Goal: Task Accomplishment & Management: Manage account settings

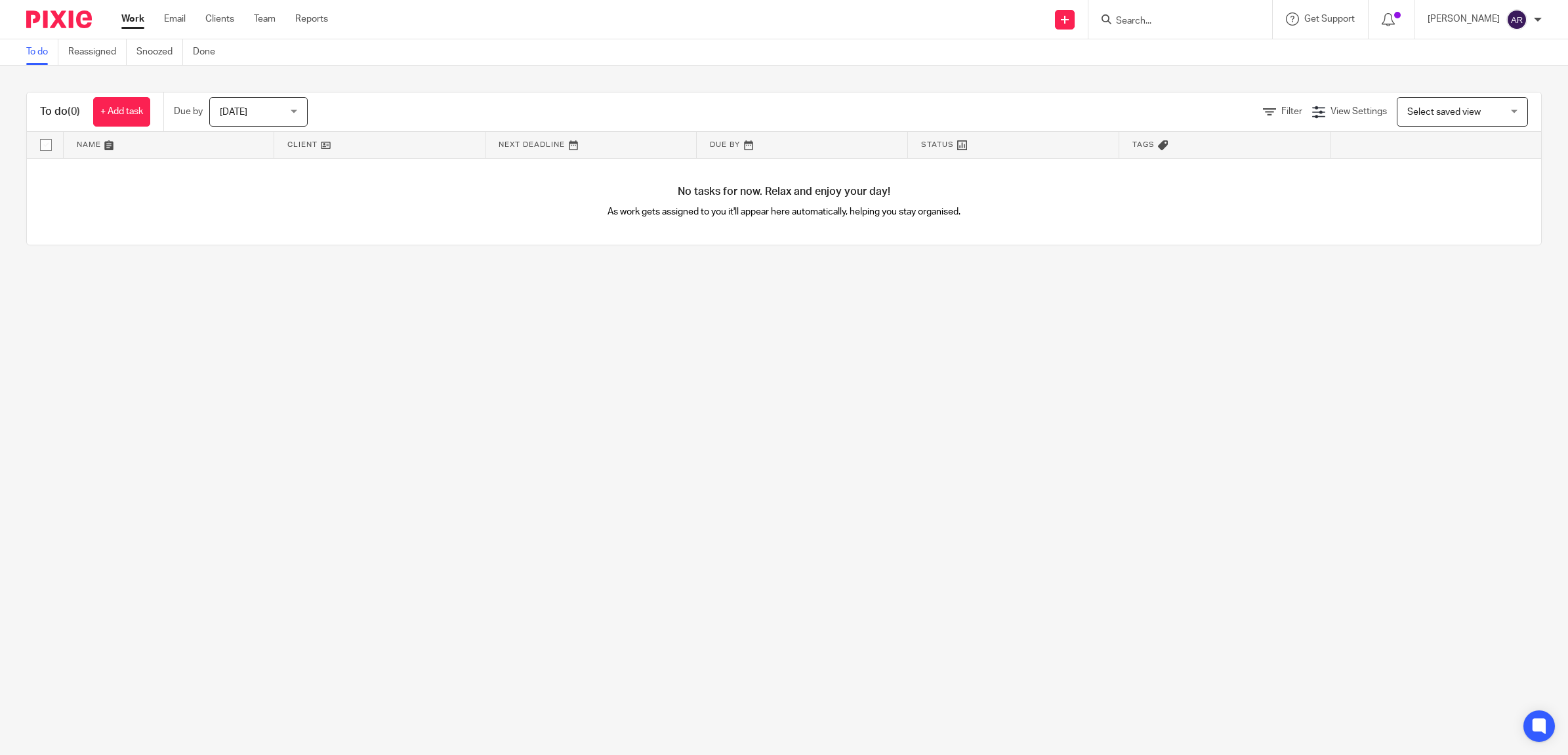
click at [1194, 20] on input "Search" at bounding box center [1173, 22] width 118 height 12
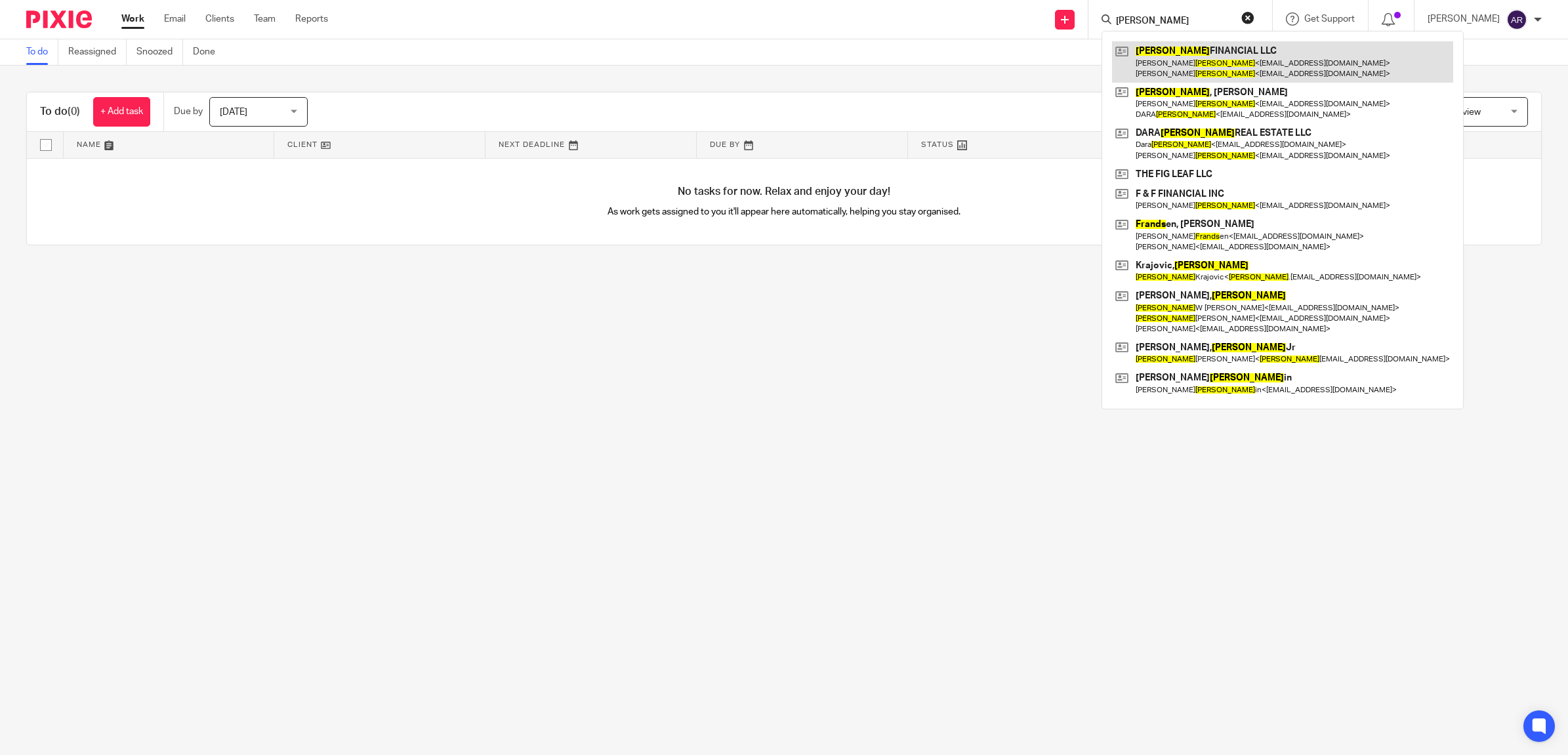
type input "franks"
click at [1205, 71] on link at bounding box center [1283, 61] width 341 height 41
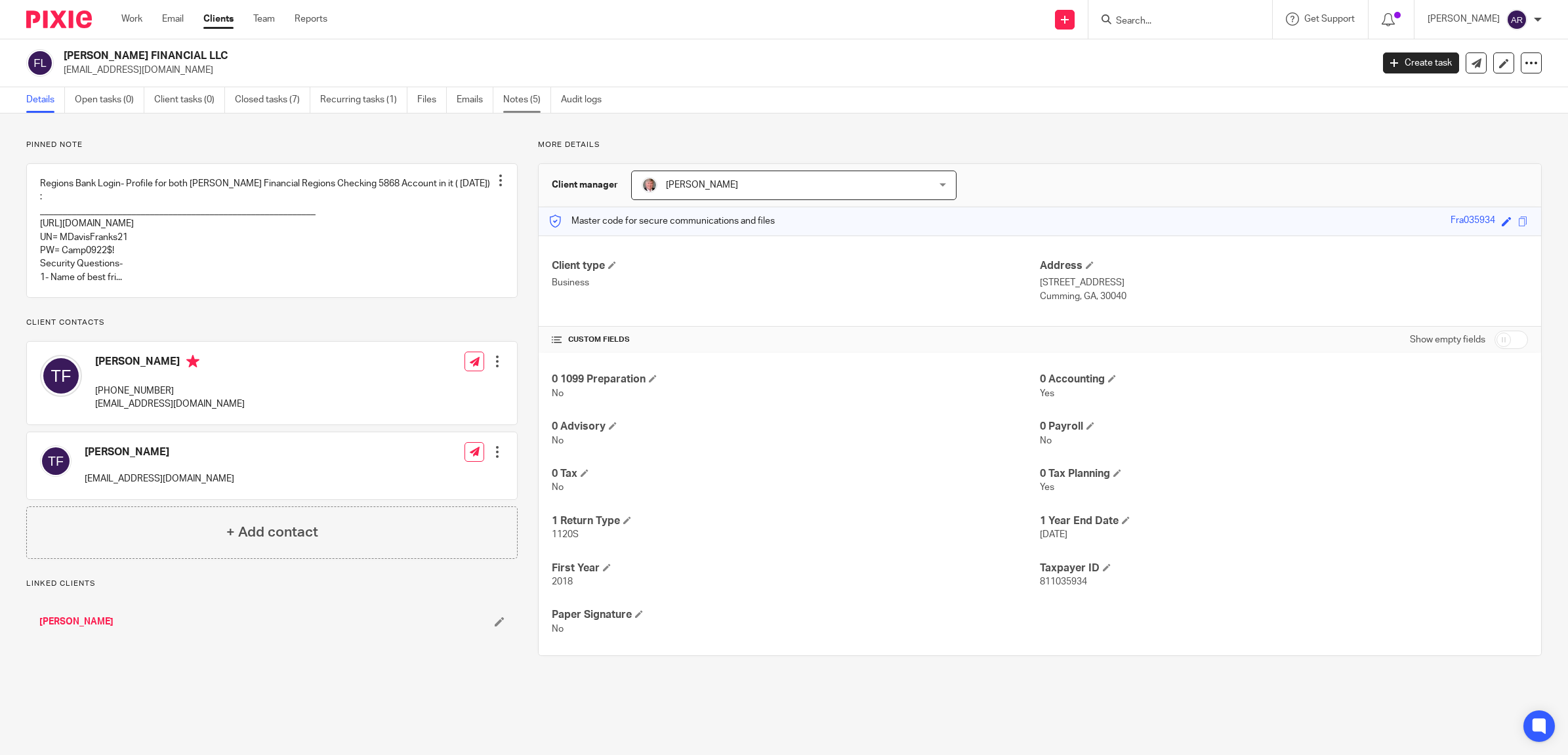
click at [524, 100] on link "Notes (5)" at bounding box center [527, 100] width 48 height 25
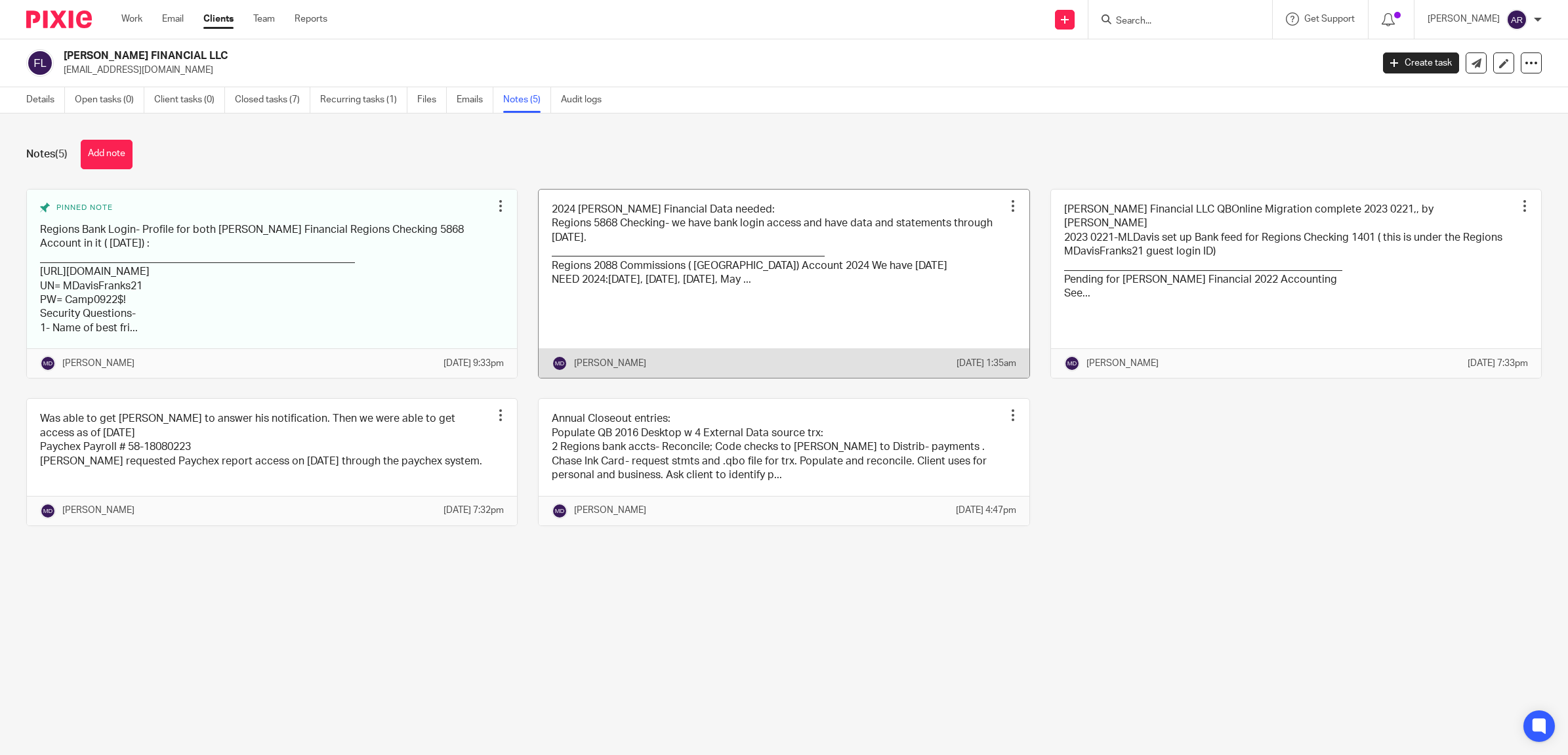
click at [841, 307] on link at bounding box center [784, 283] width 490 height 189
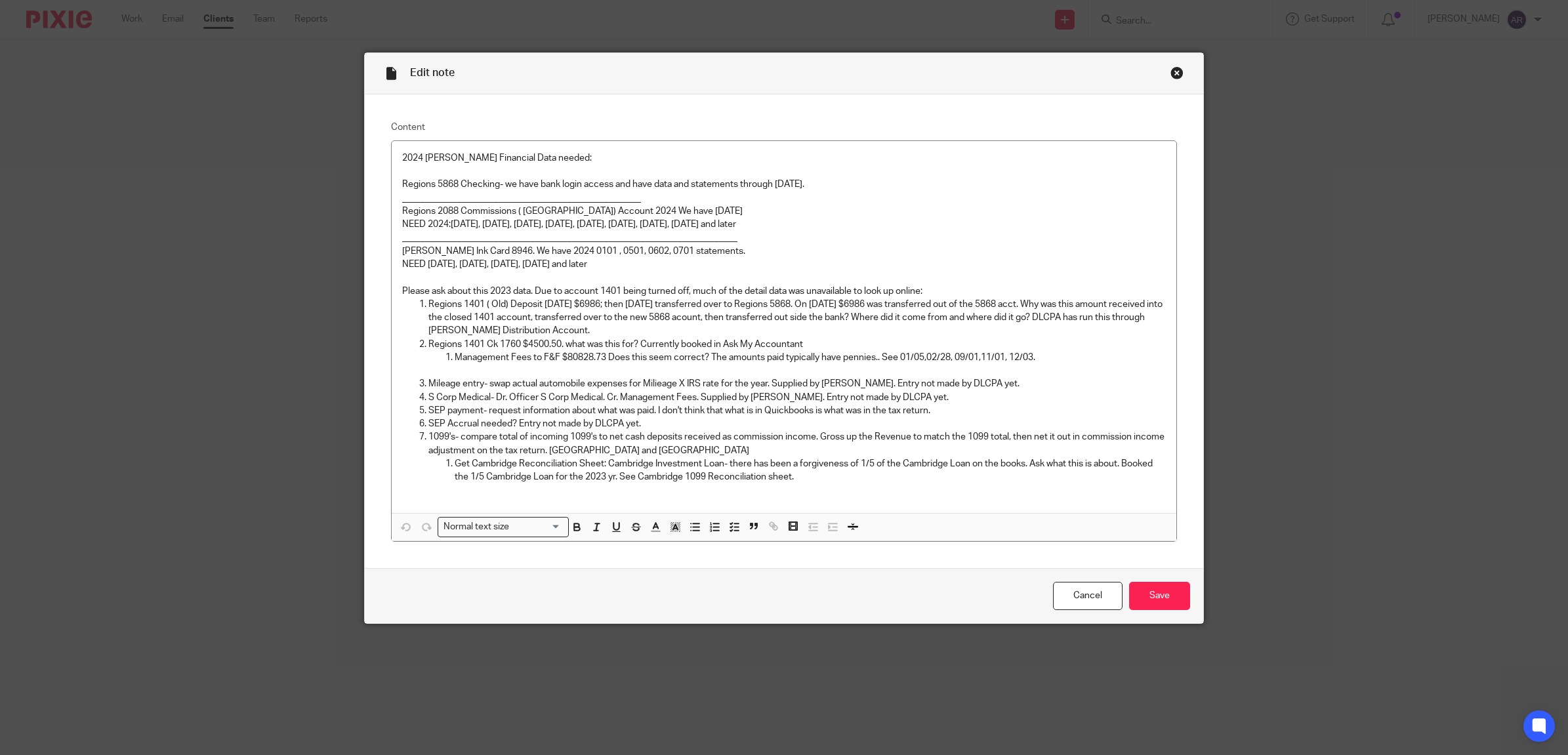
click at [1171, 76] on div "Close this dialog window" at bounding box center [1177, 73] width 13 height 13
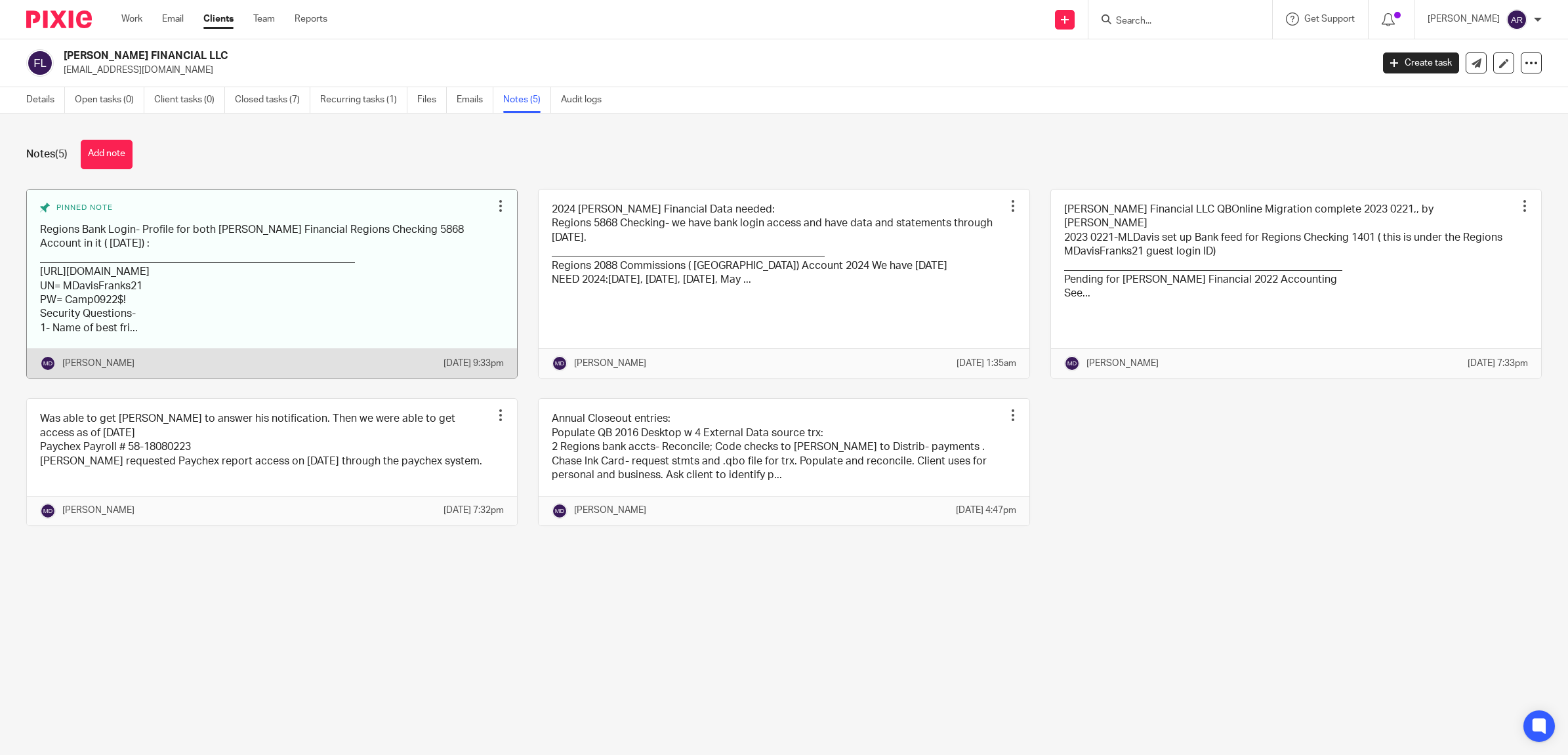
click at [430, 311] on link at bounding box center [271, 283] width 490 height 189
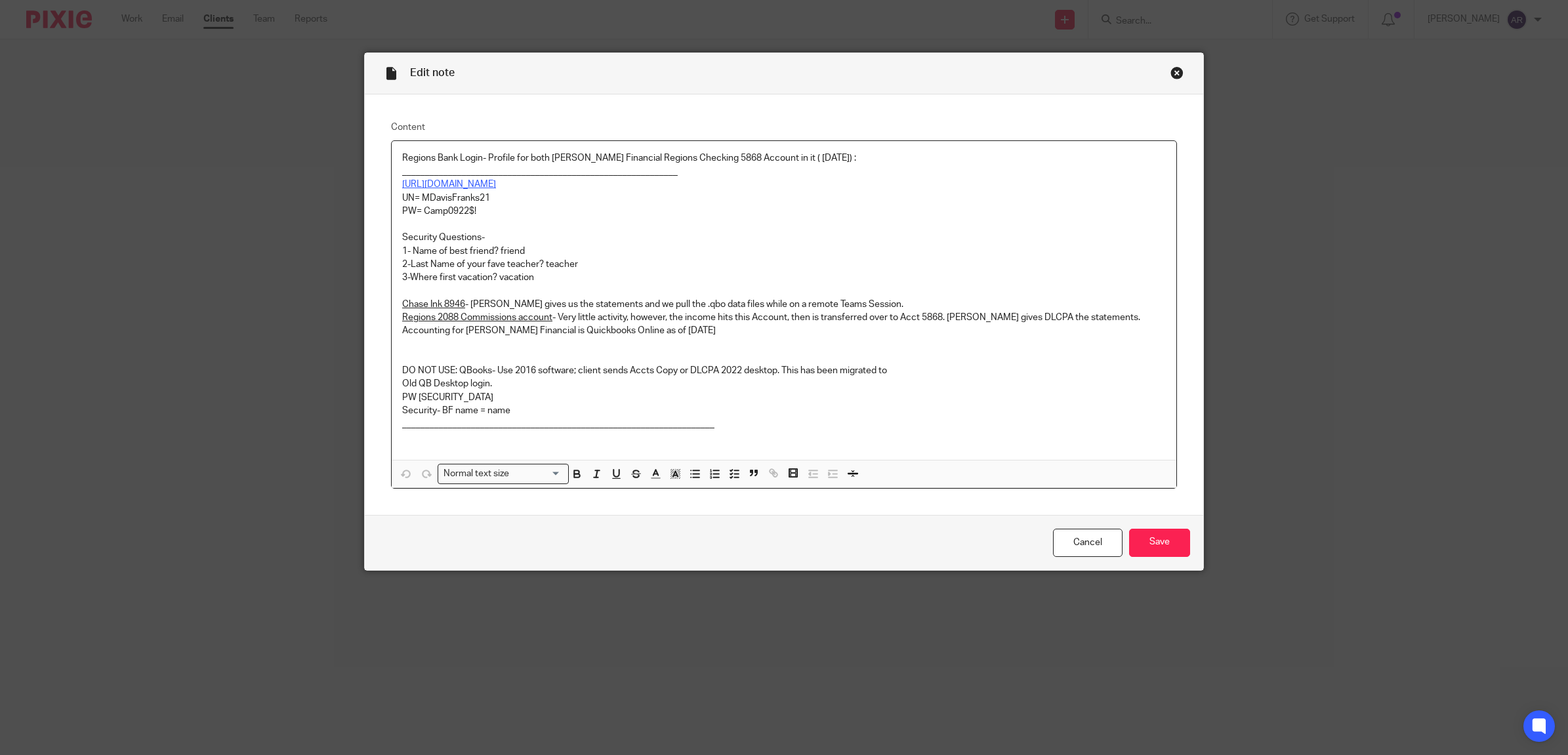
click at [496, 187] on link "[URL][DOMAIN_NAME]" at bounding box center [449, 185] width 94 height 9
click at [600, 207] on link "[URL][DOMAIN_NAME]" at bounding box center [617, 209] width 94 height 13
click at [958, 239] on p "Security Questions-" at bounding box center [784, 237] width 764 height 13
click at [1170, 73] on div "Close this dialog window" at bounding box center [1177, 73] width 13 height 13
